Goal: Book appointment/travel/reservation

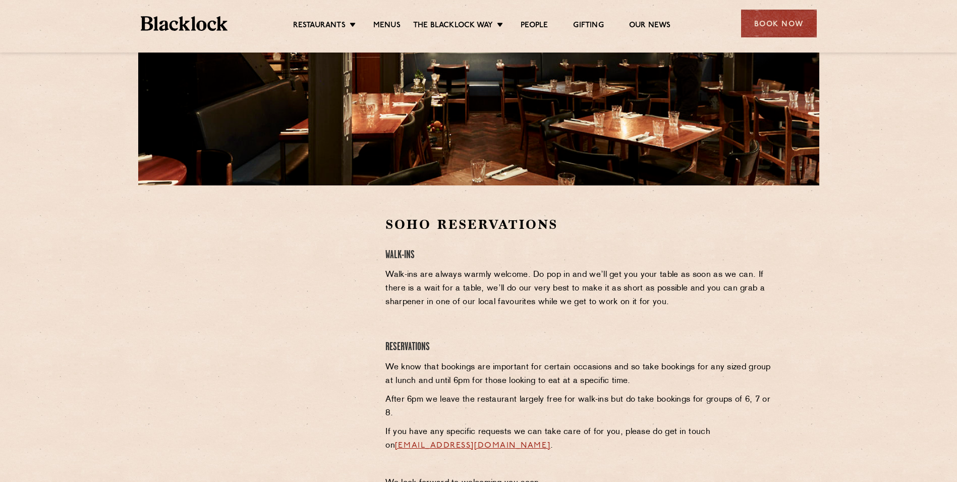
scroll to position [151, 0]
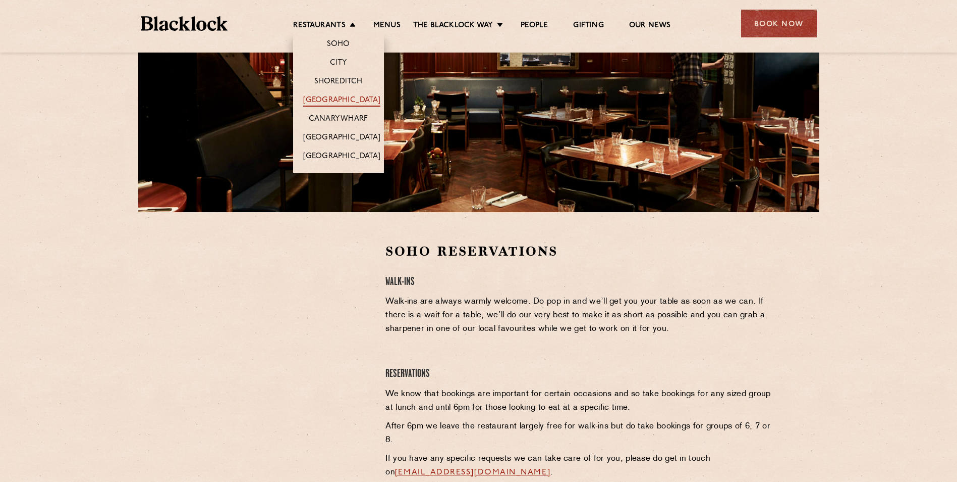
click at [342, 103] on link "[GEOGRAPHIC_DATA]" at bounding box center [341, 100] width 77 height 11
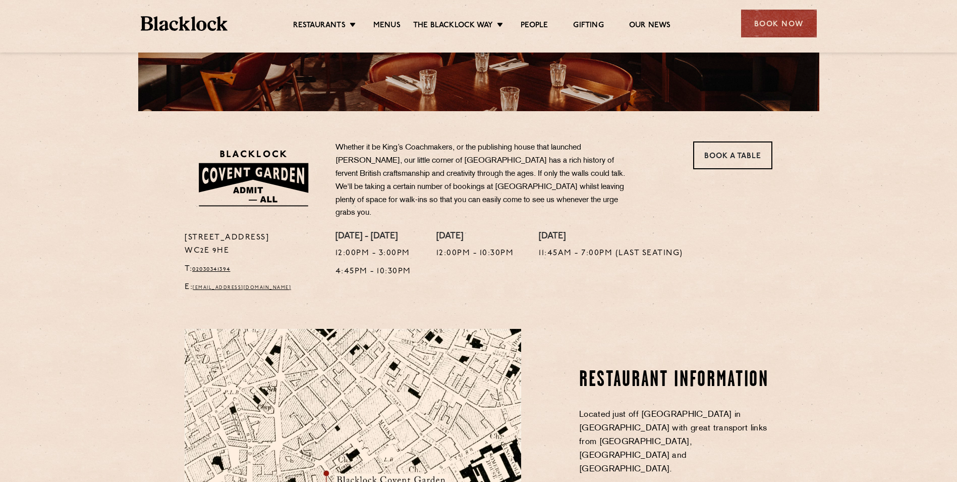
scroll to position [303, 0]
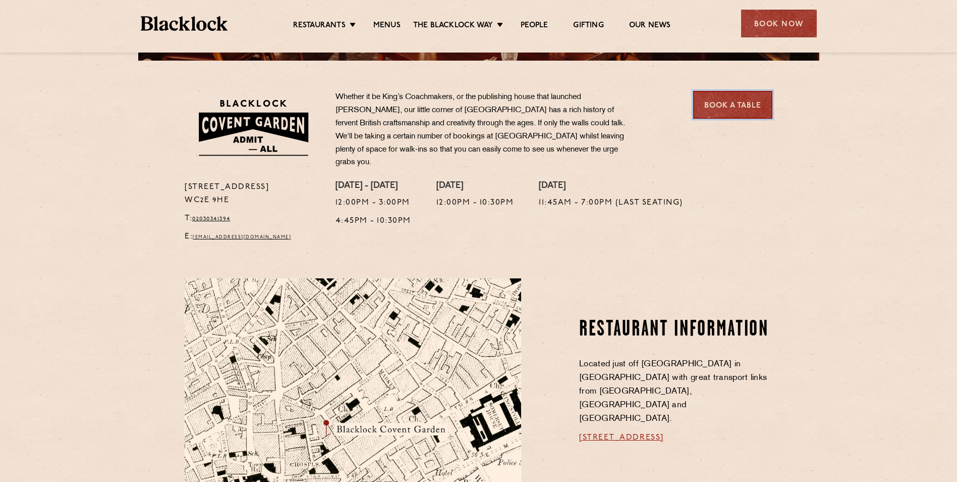
click at [722, 101] on link "Book a Table" at bounding box center [733, 105] width 79 height 28
